Goal: Find specific page/section: Find specific page/section

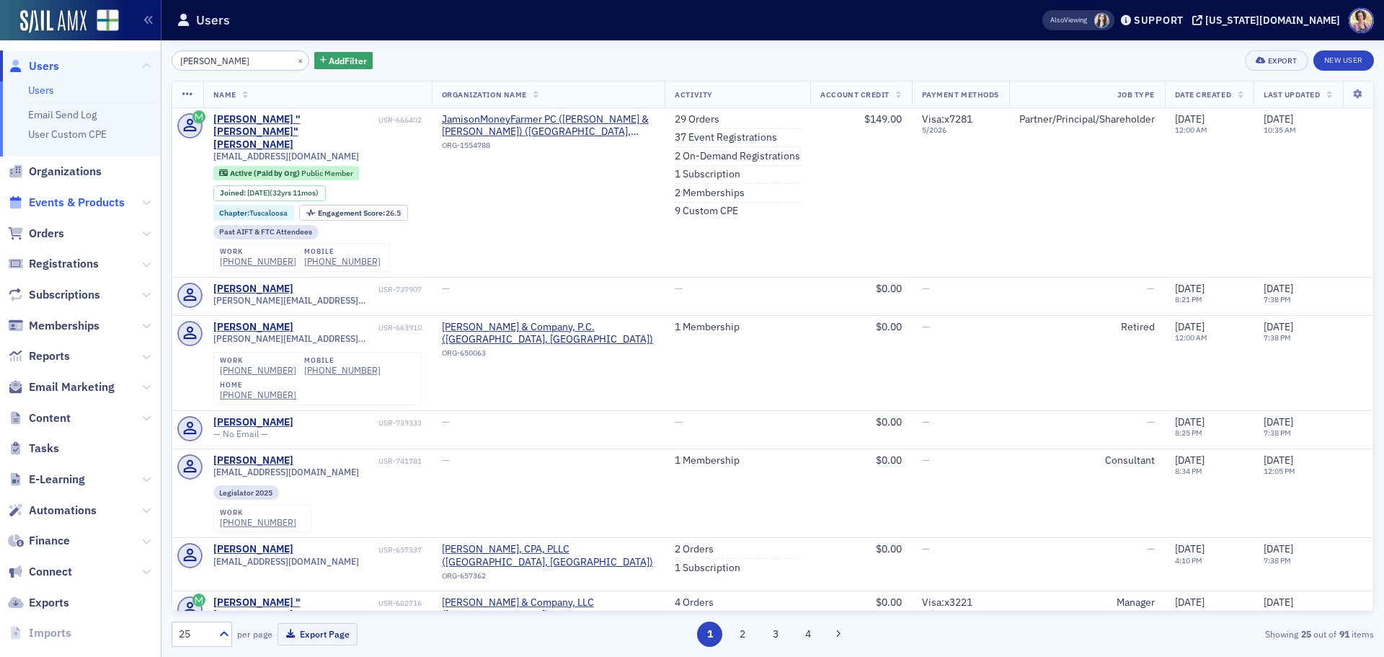
click at [110, 200] on span "Events & Products" at bounding box center [77, 203] width 96 height 16
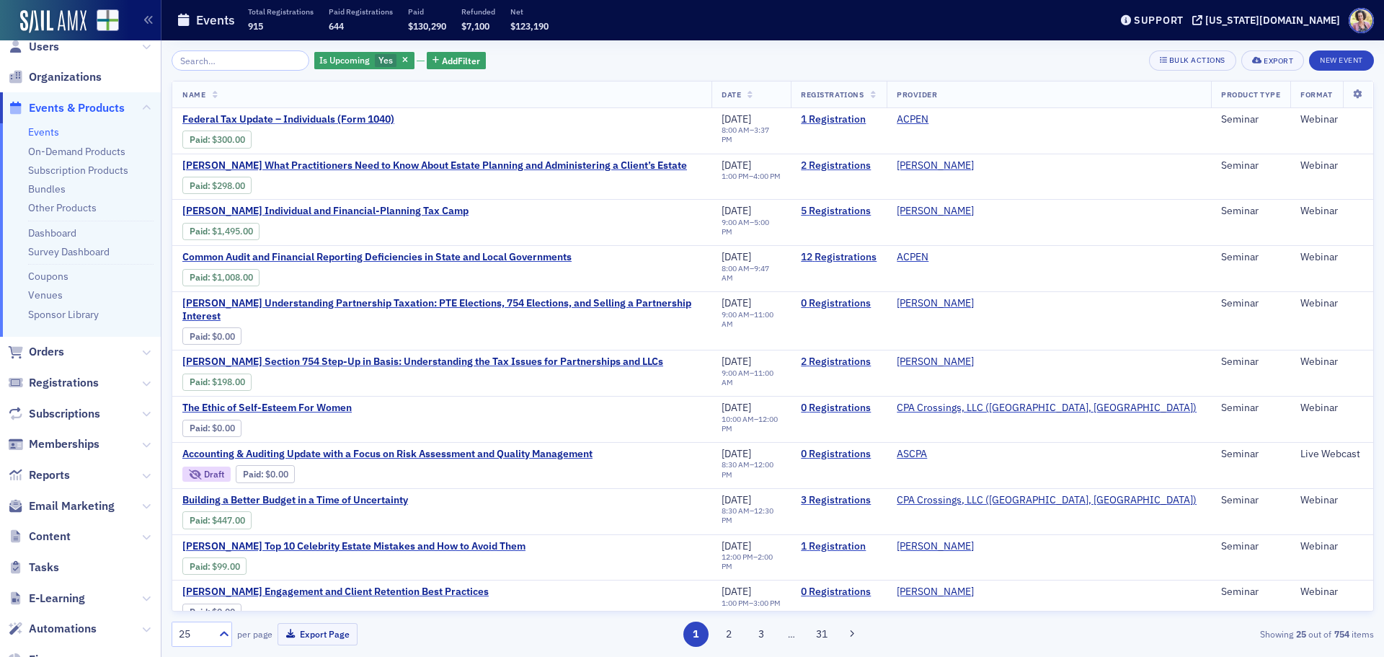
scroll to position [25, 0]
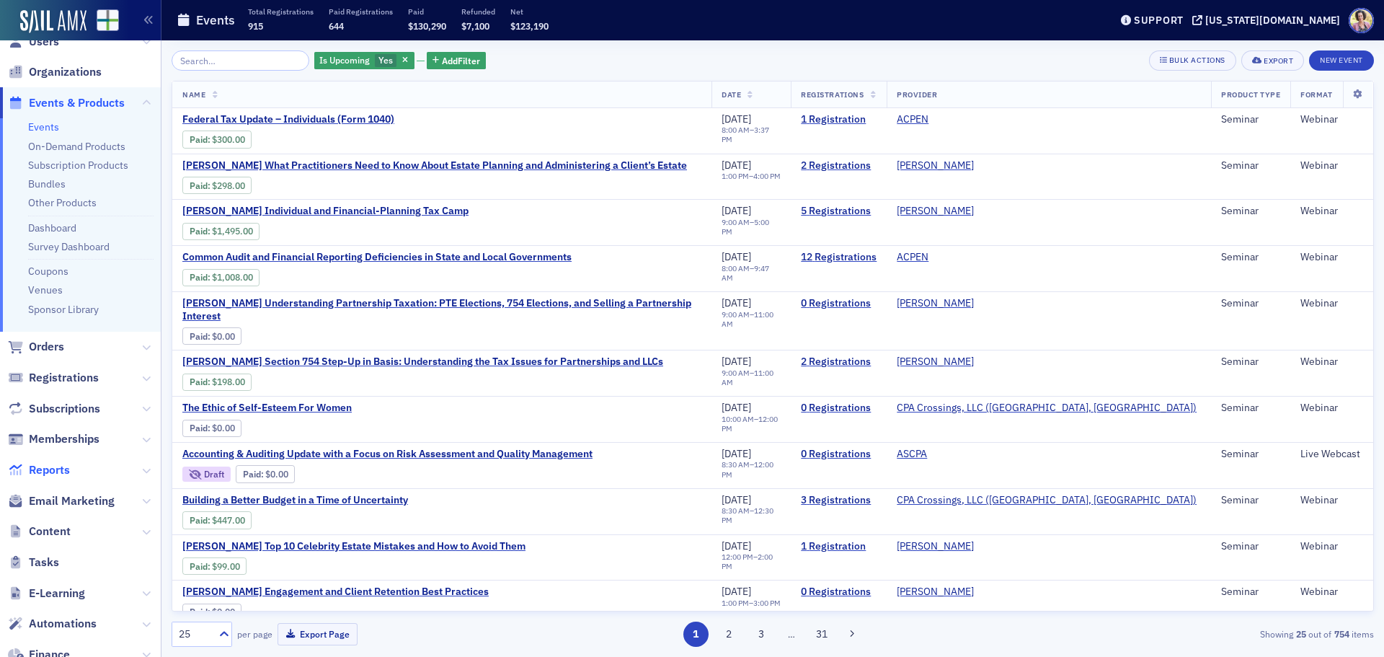
click at [61, 473] on span "Reports" at bounding box center [49, 470] width 41 height 16
